Goal: Download file/media

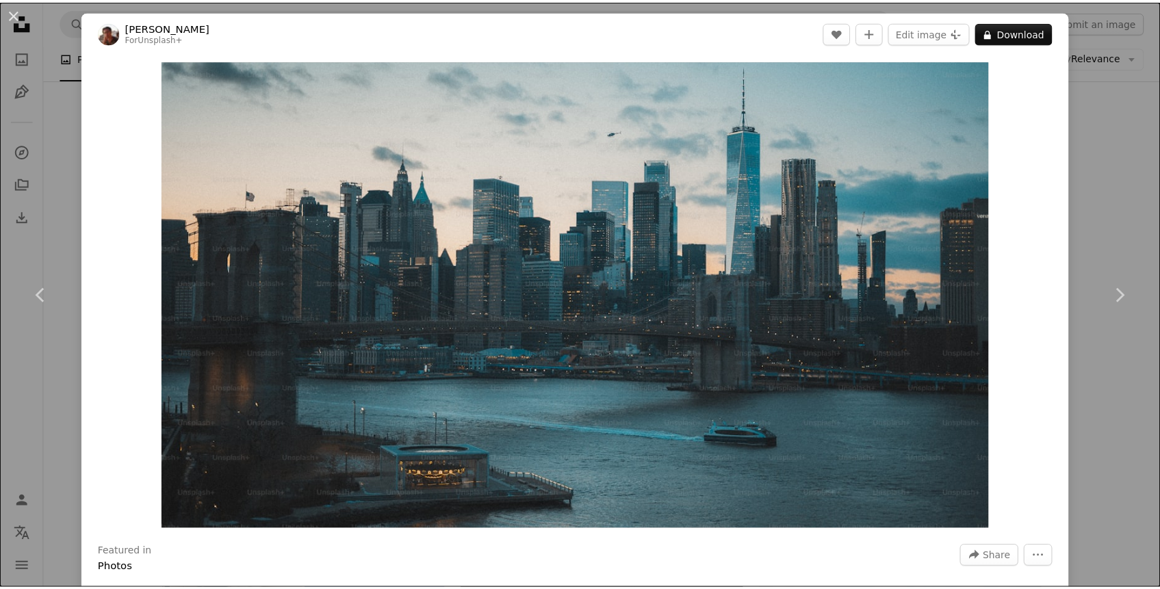
scroll to position [8588, 0]
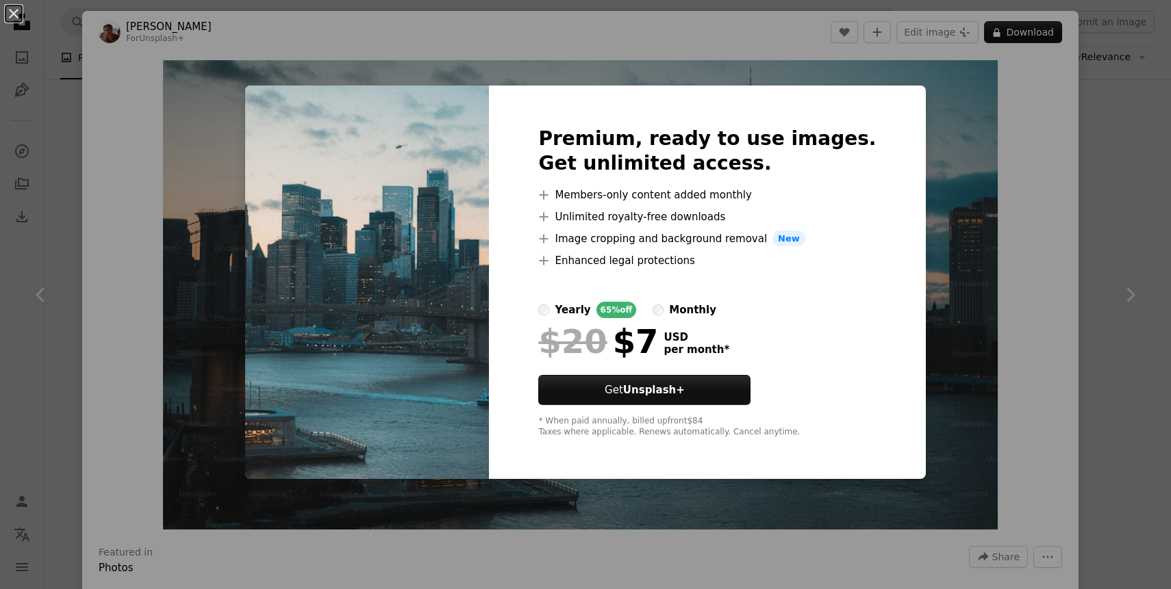
click at [175, 342] on div "An X shape Premium, ready to use images. Get unlimited access. A plus sign Memb…" at bounding box center [585, 294] width 1171 height 589
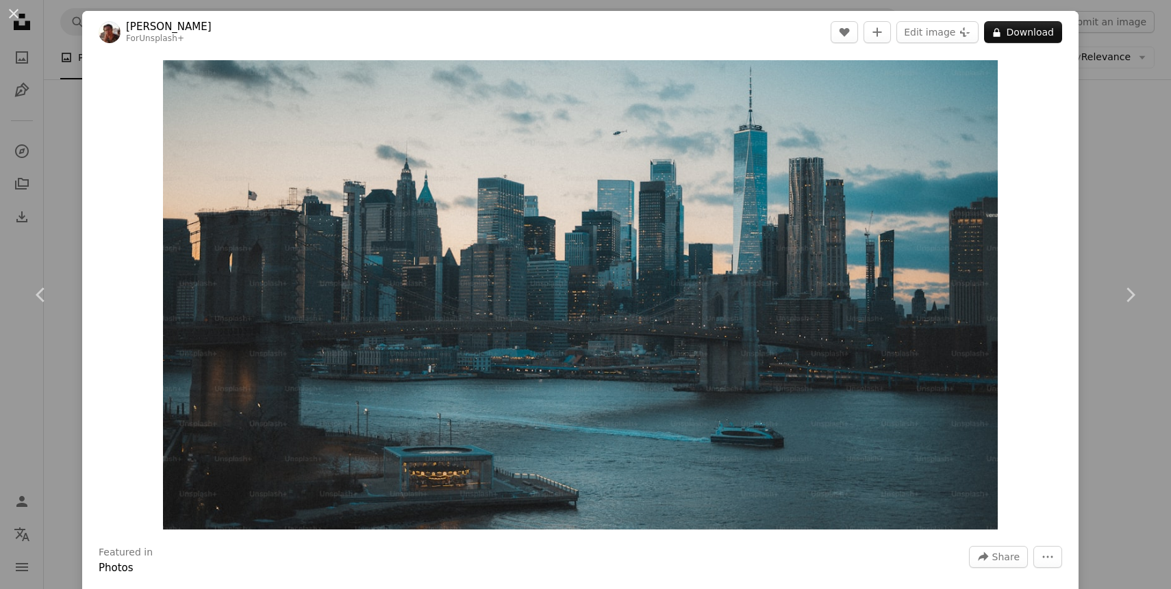
click at [1128, 110] on div "An X shape Chevron left Chevron right [PERSON_NAME] For Unsplash+ A heart A plu…" at bounding box center [585, 294] width 1171 height 589
